Goal: Transaction & Acquisition: Purchase product/service

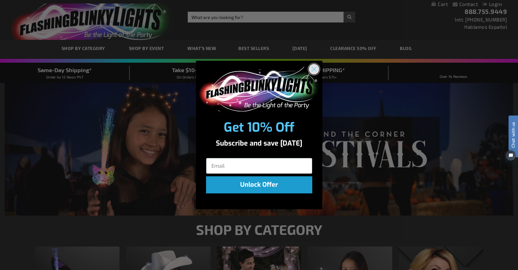
click at [311, 71] on circle "Close dialog" at bounding box center [314, 69] width 10 height 10
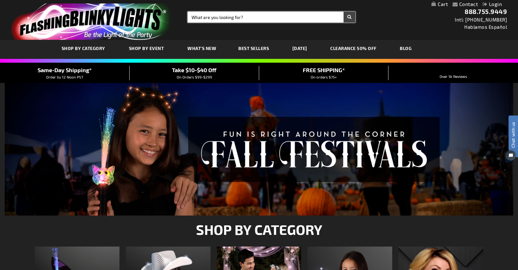
click at [236, 17] on input "Search" at bounding box center [272, 17] width 168 height 11
type input "mermaid"
click at [344, 12] on button "Search" at bounding box center [350, 17] width 12 height 11
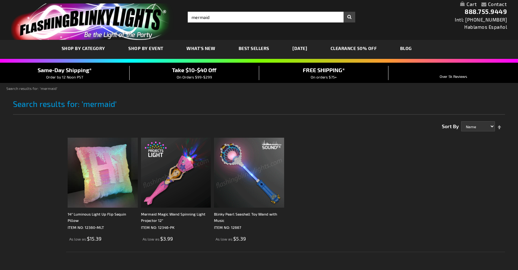
click at [174, 181] on img at bounding box center [176, 173] width 70 height 70
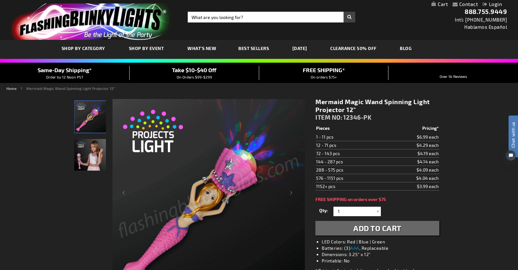
click at [185, 67] on span "Take $10-$40 Off" at bounding box center [194, 69] width 45 height 7
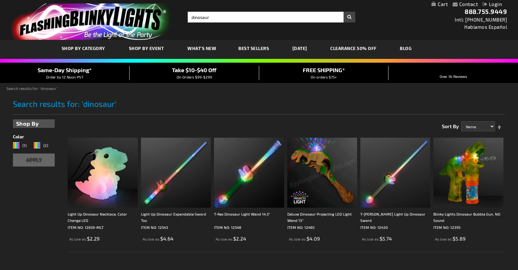
click at [323, 175] on img at bounding box center [322, 173] width 70 height 70
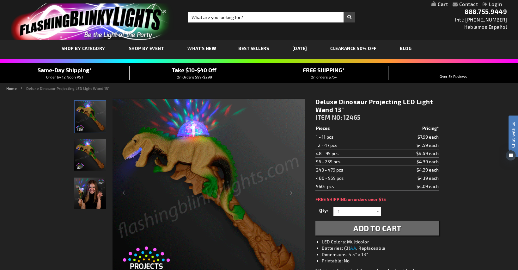
click at [264, 25] on div "Toggle Nav Search Search × Search 888.755.9449 Intl: [PHONE_NUMBER] Hablamos Es…" at bounding box center [259, 20] width 518 height 40
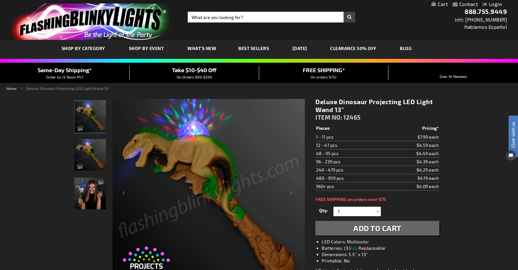
click at [264, 23] on div "Toggle Nav Search Search × Search 888.755.9449 Intl: 818-753-8303 Hablamos Espa…" at bounding box center [259, 20] width 518 height 40
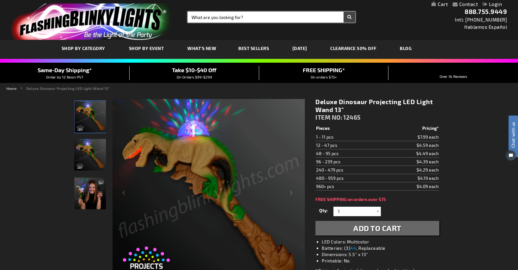
click at [264, 16] on input "Search" at bounding box center [272, 17] width 168 height 11
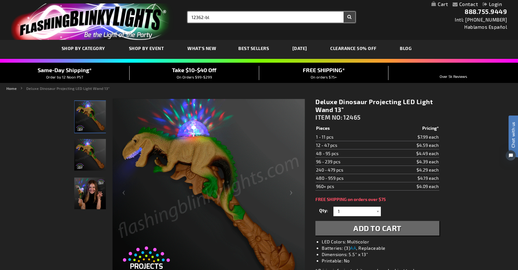
type input "12362-bl"
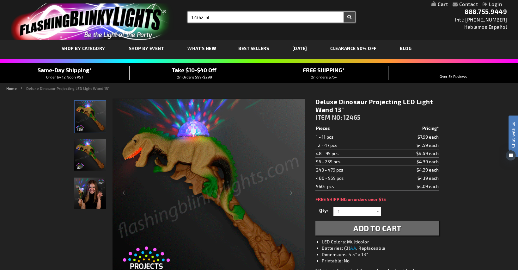
click at [344, 12] on button "Search" at bounding box center [350, 17] width 12 height 11
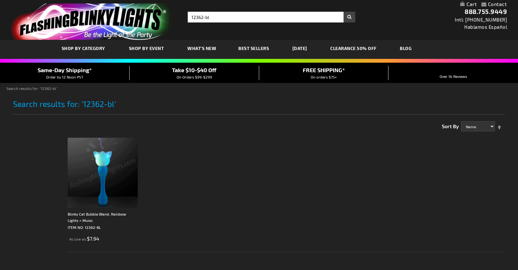
drag, startPoint x: 97, startPoint y: 162, endPoint x: 96, endPoint y: 153, distance: 8.9
click at [97, 162] on img at bounding box center [103, 173] width 70 height 70
